Goal: Navigation & Orientation: Find specific page/section

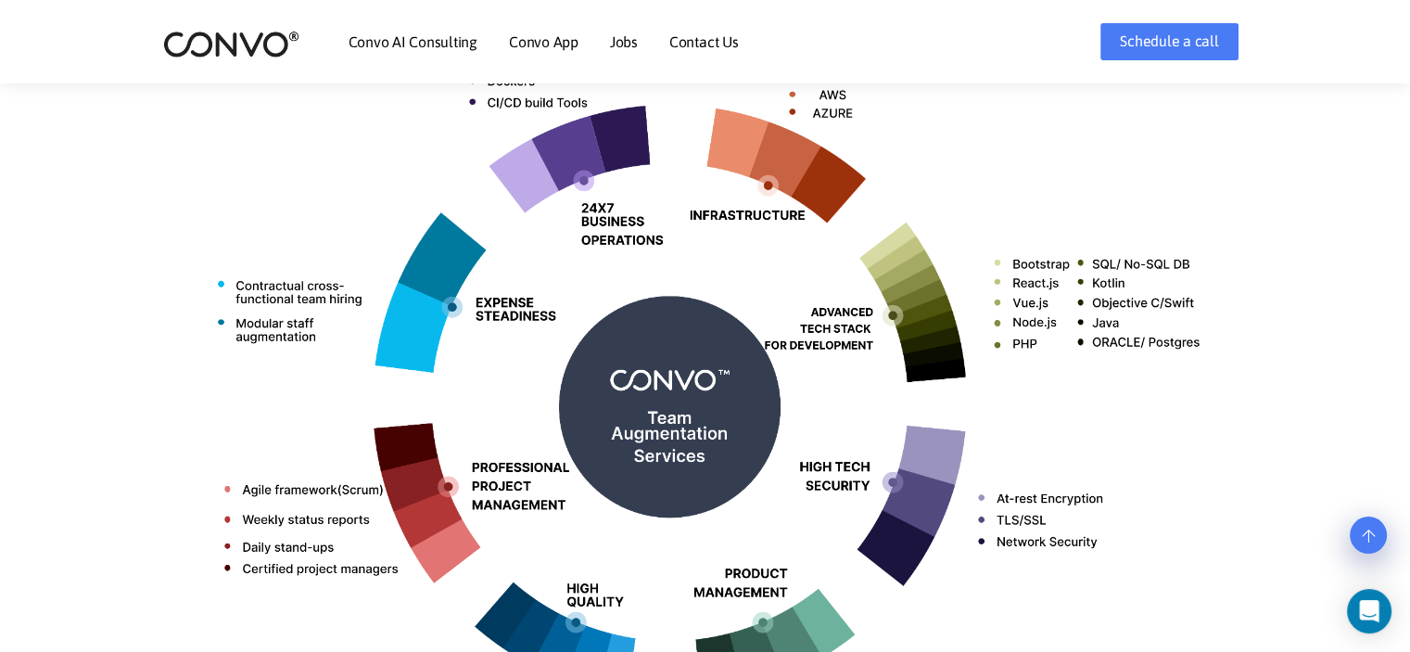
scroll to position [733, 0]
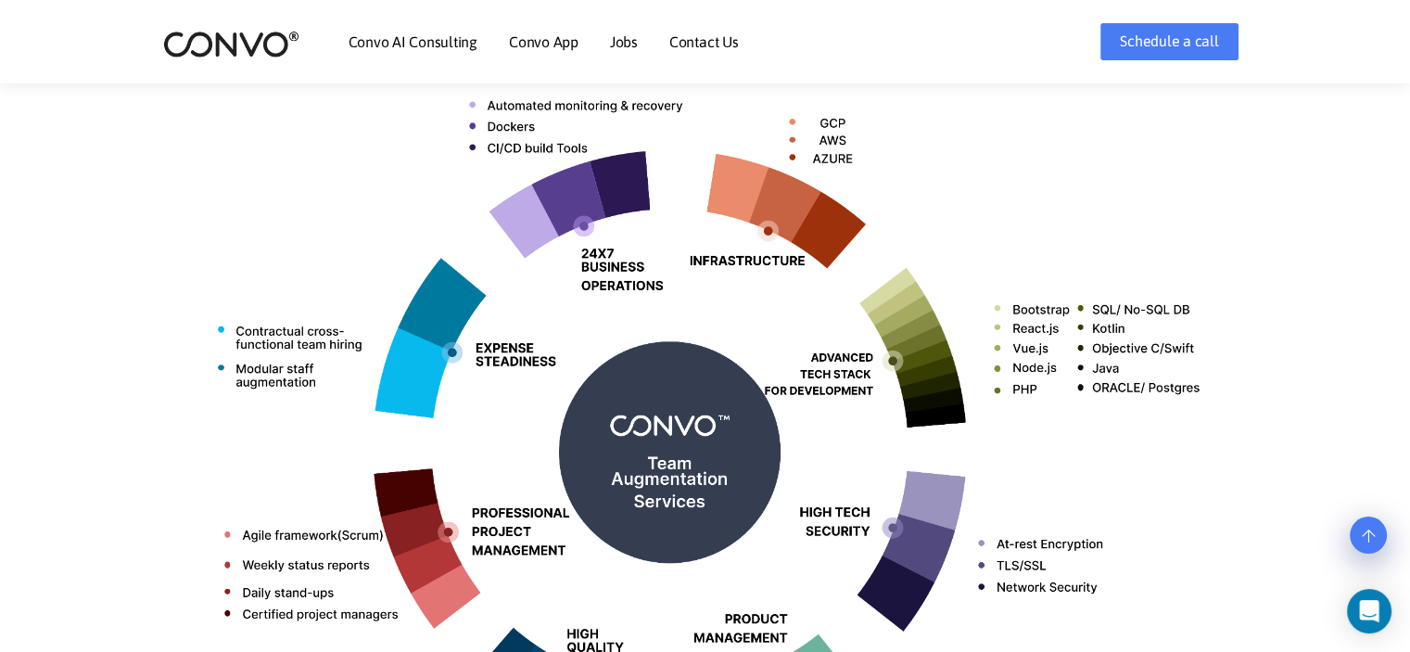
click at [660, 453] on img at bounding box center [705, 445] width 1029 height 816
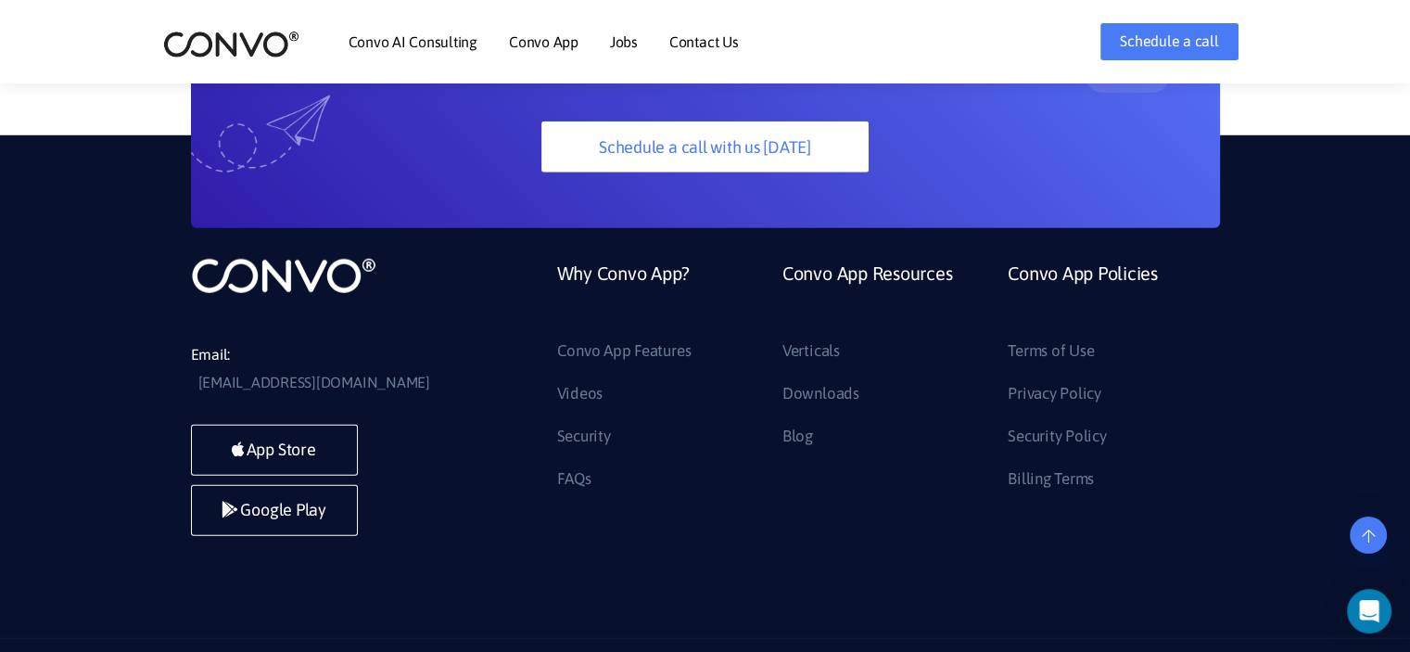
scroll to position [5259, 0]
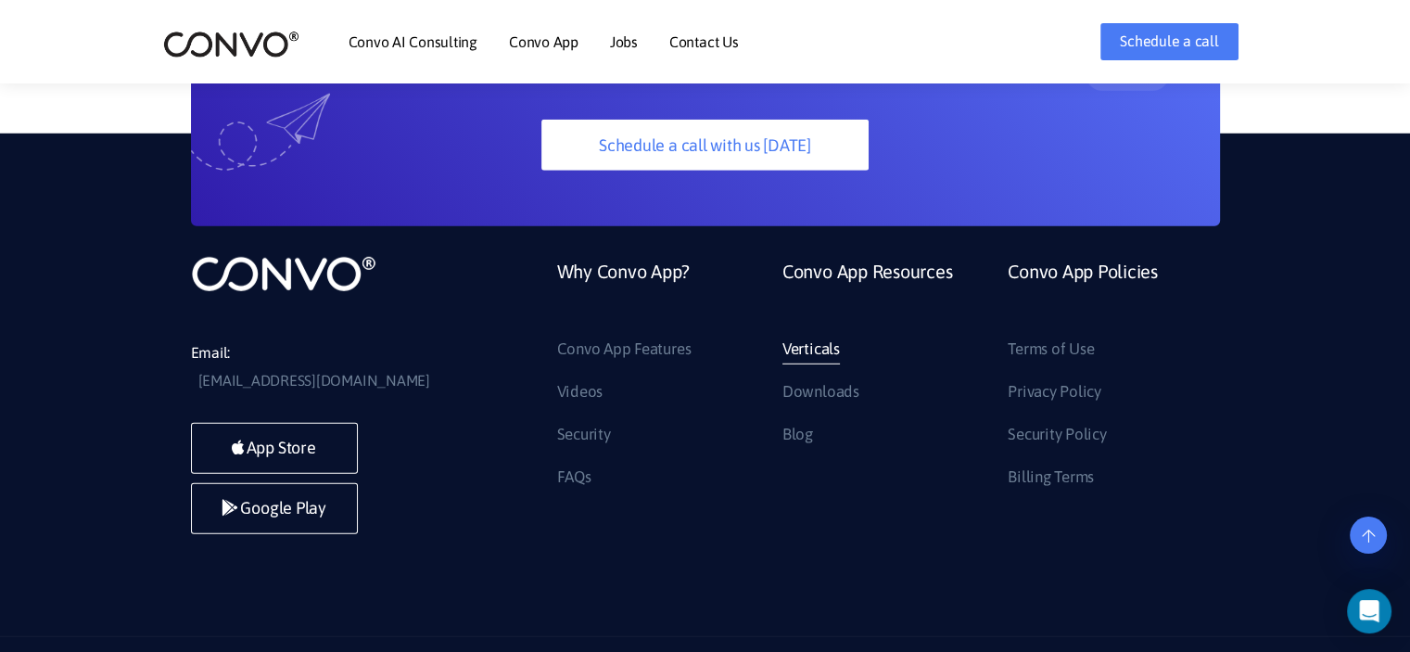
click at [828, 335] on link "Verticals" at bounding box center [811, 350] width 57 height 30
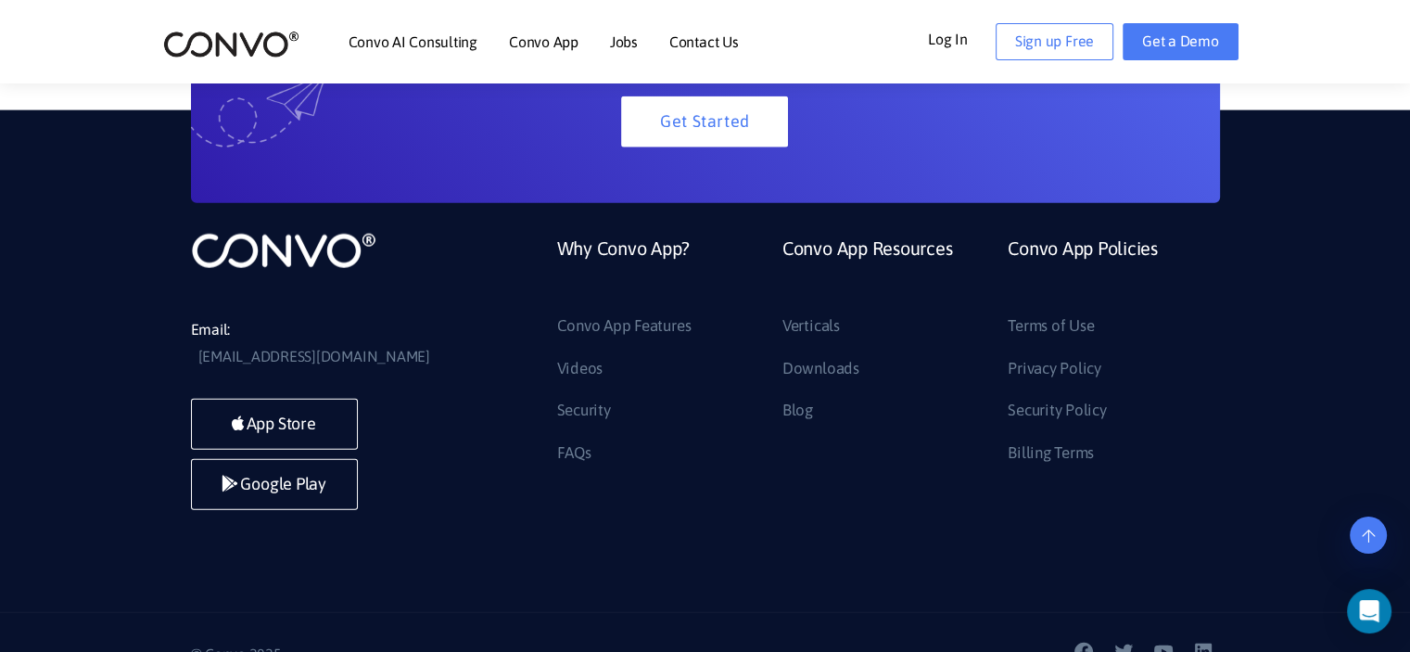
scroll to position [4351, 0]
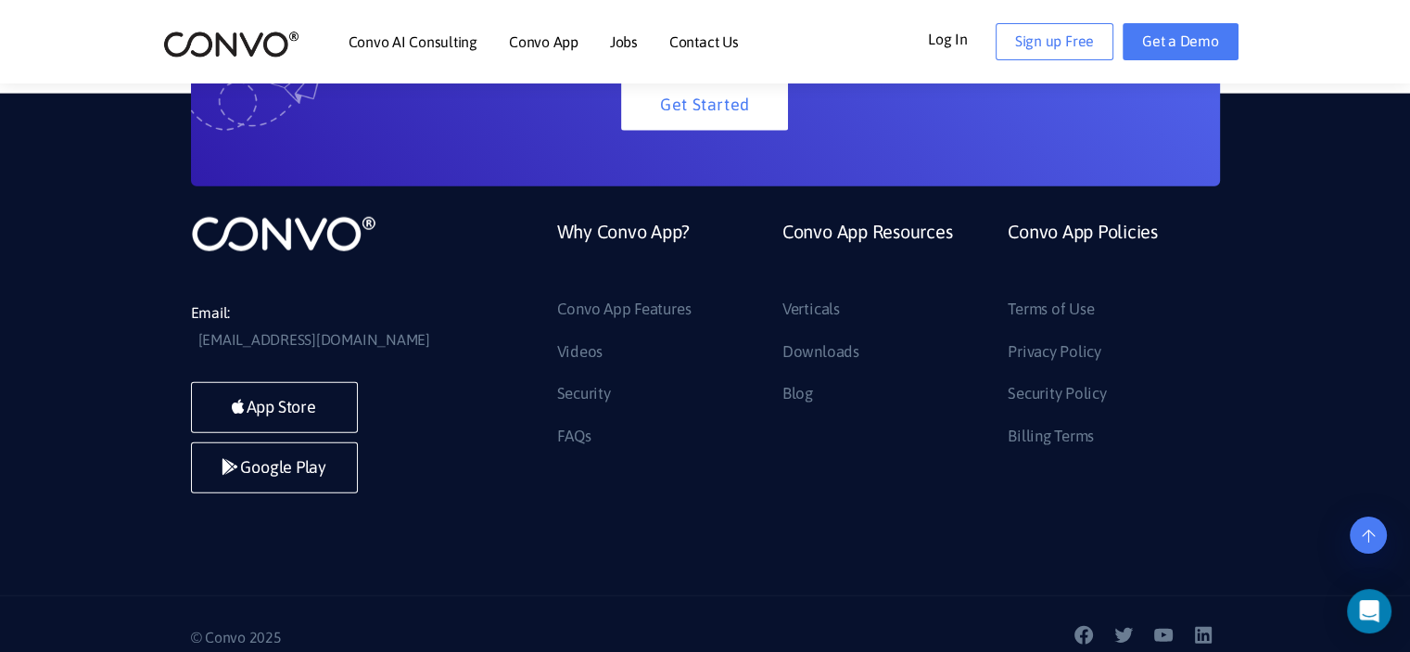
click at [218, 38] on img at bounding box center [231, 44] width 136 height 29
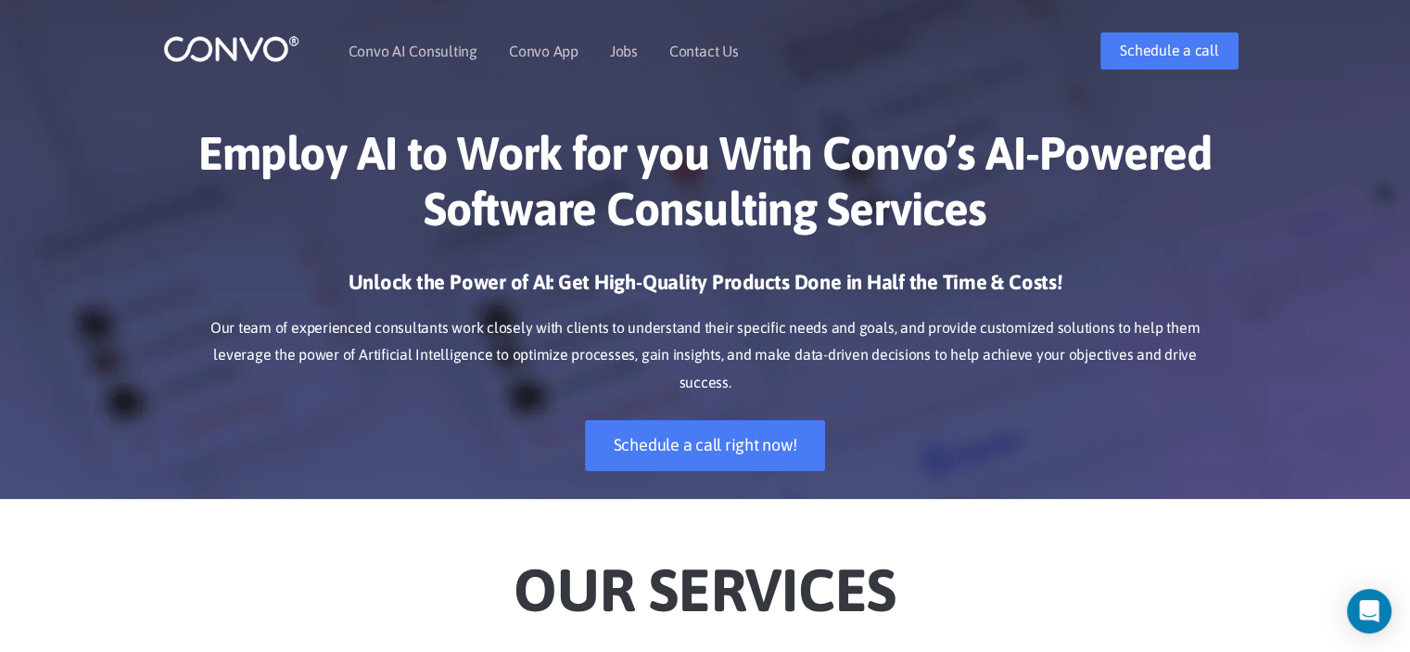
scroll to position [371, 0]
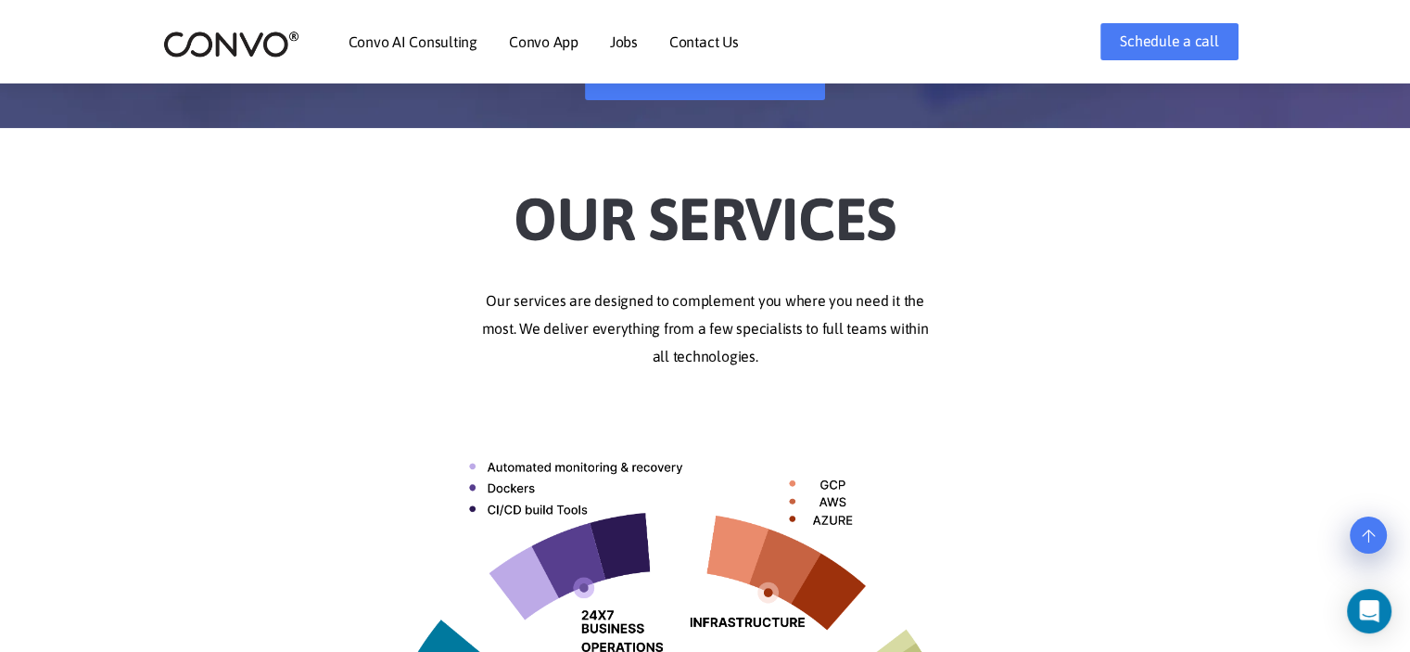
click at [771, 307] on p "Our services are designed to complement you where you need it the most. We deli…" at bounding box center [705, 328] width 1029 height 83
click at [739, 350] on p "Our services are designed to complement you where you need it the most. We deli…" at bounding box center [705, 328] width 1029 height 83
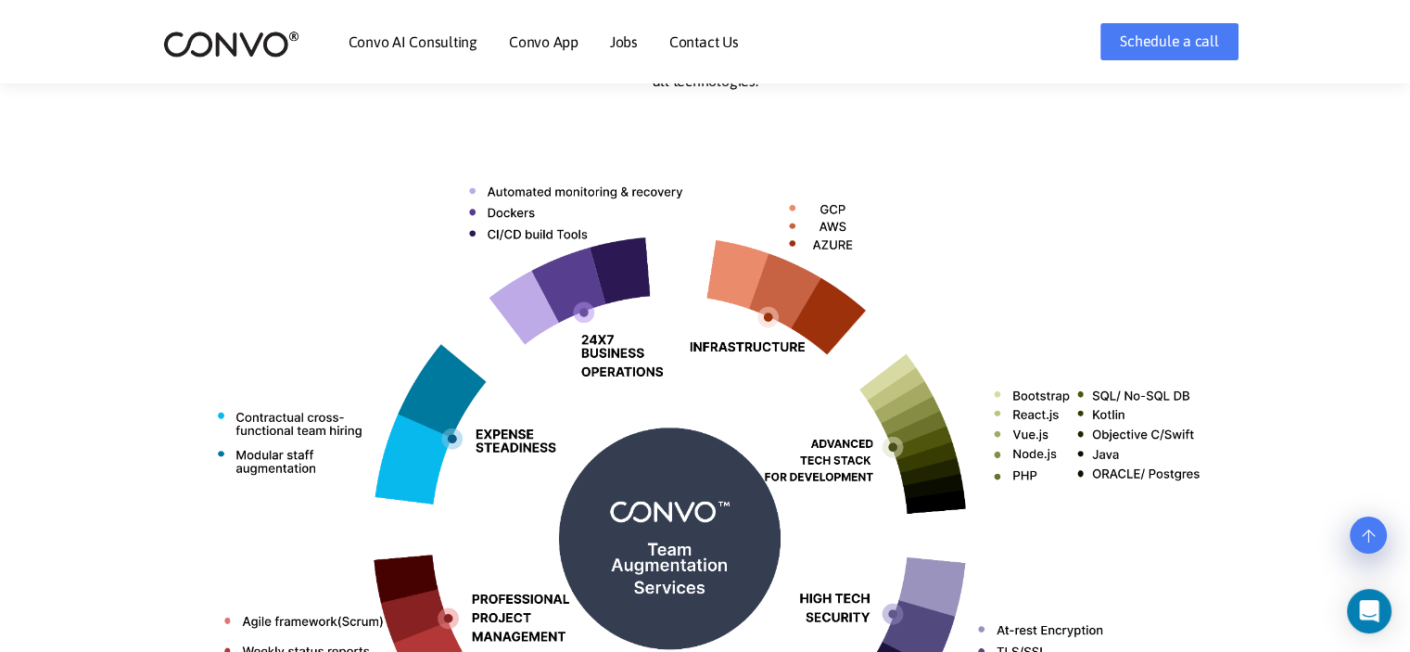
scroll to position [742, 0]
